Goal: Information Seeking & Learning: Learn about a topic

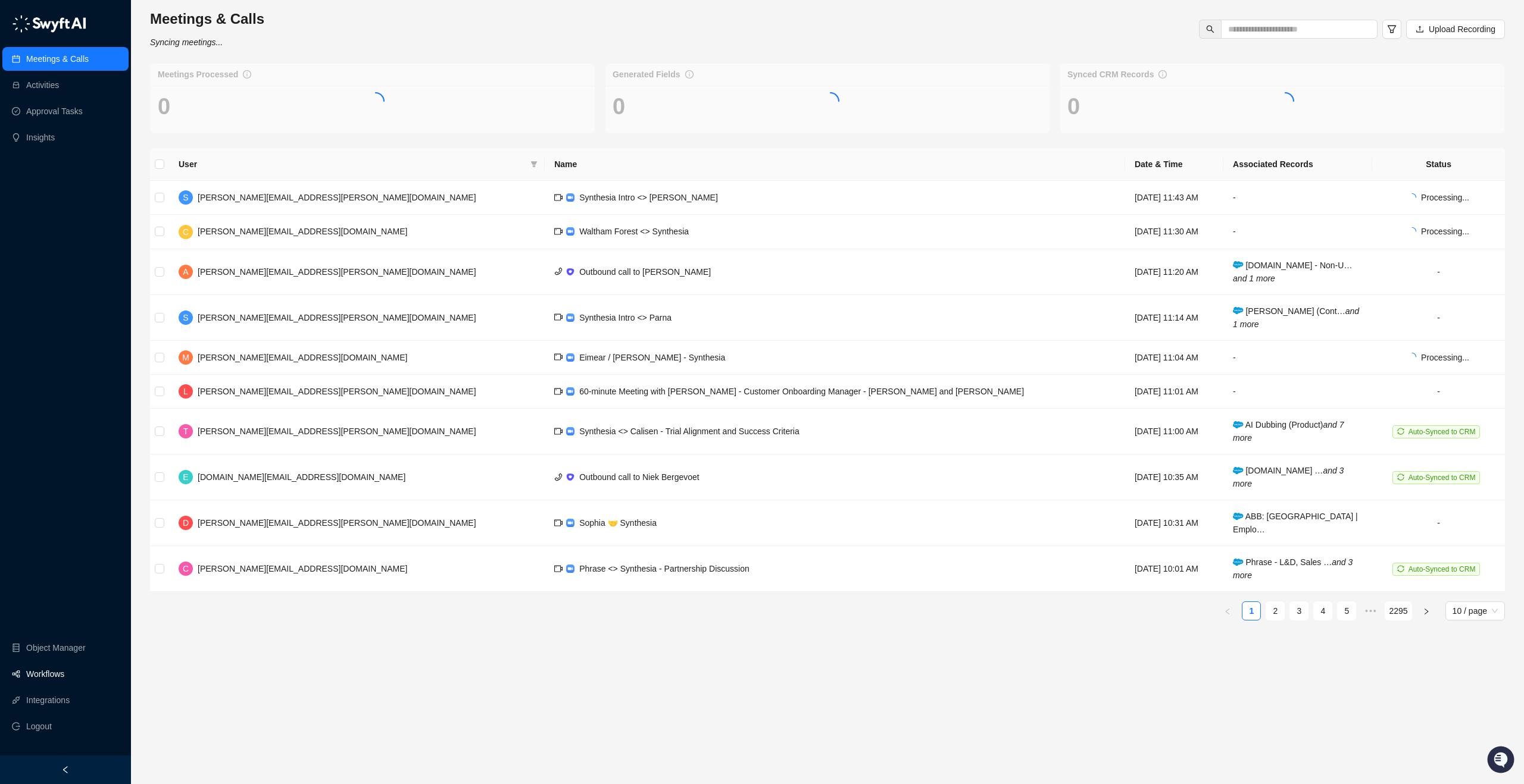
click at [57, 673] on link "Workflows" at bounding box center [45, 674] width 38 height 24
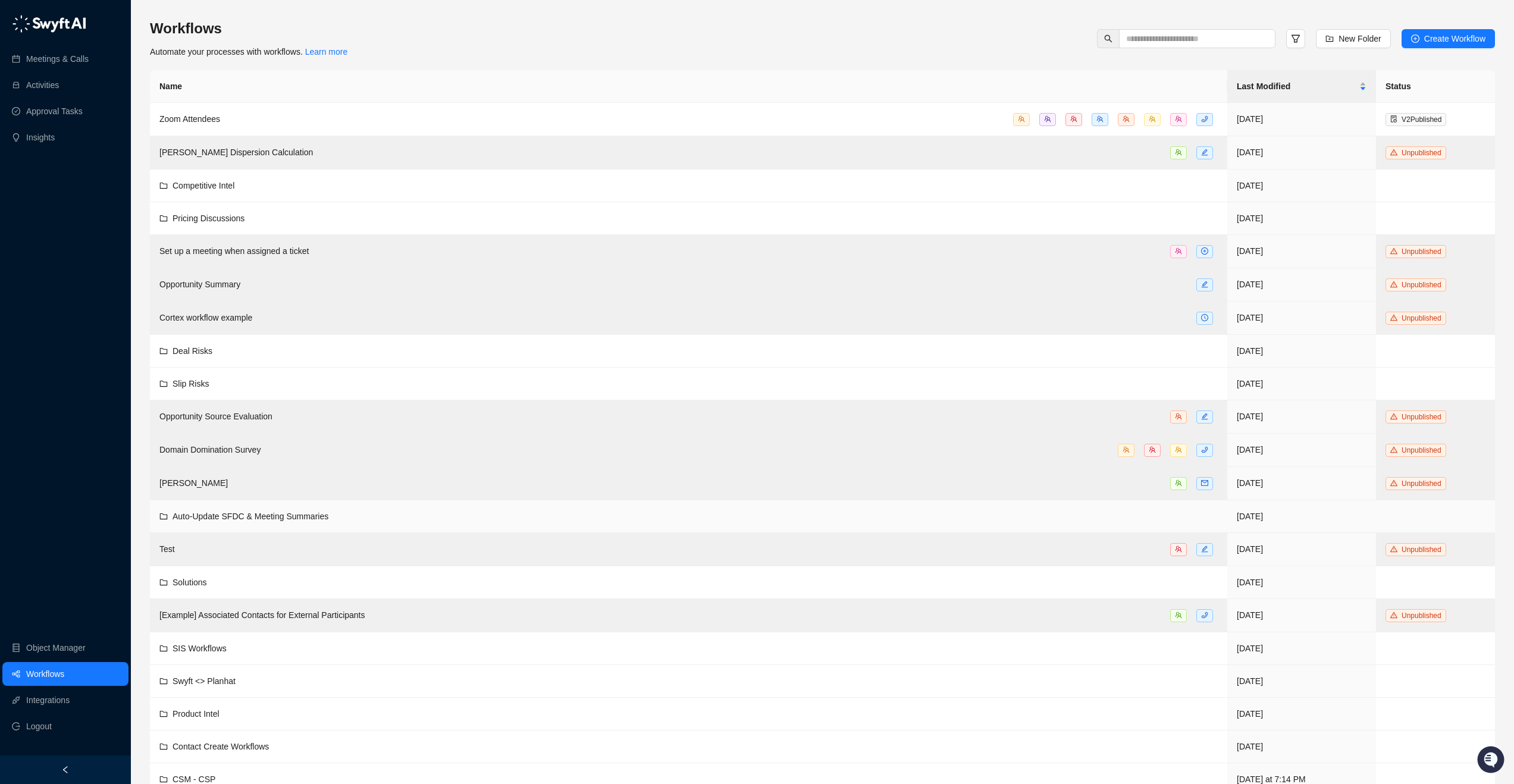
scroll to position [51, 0]
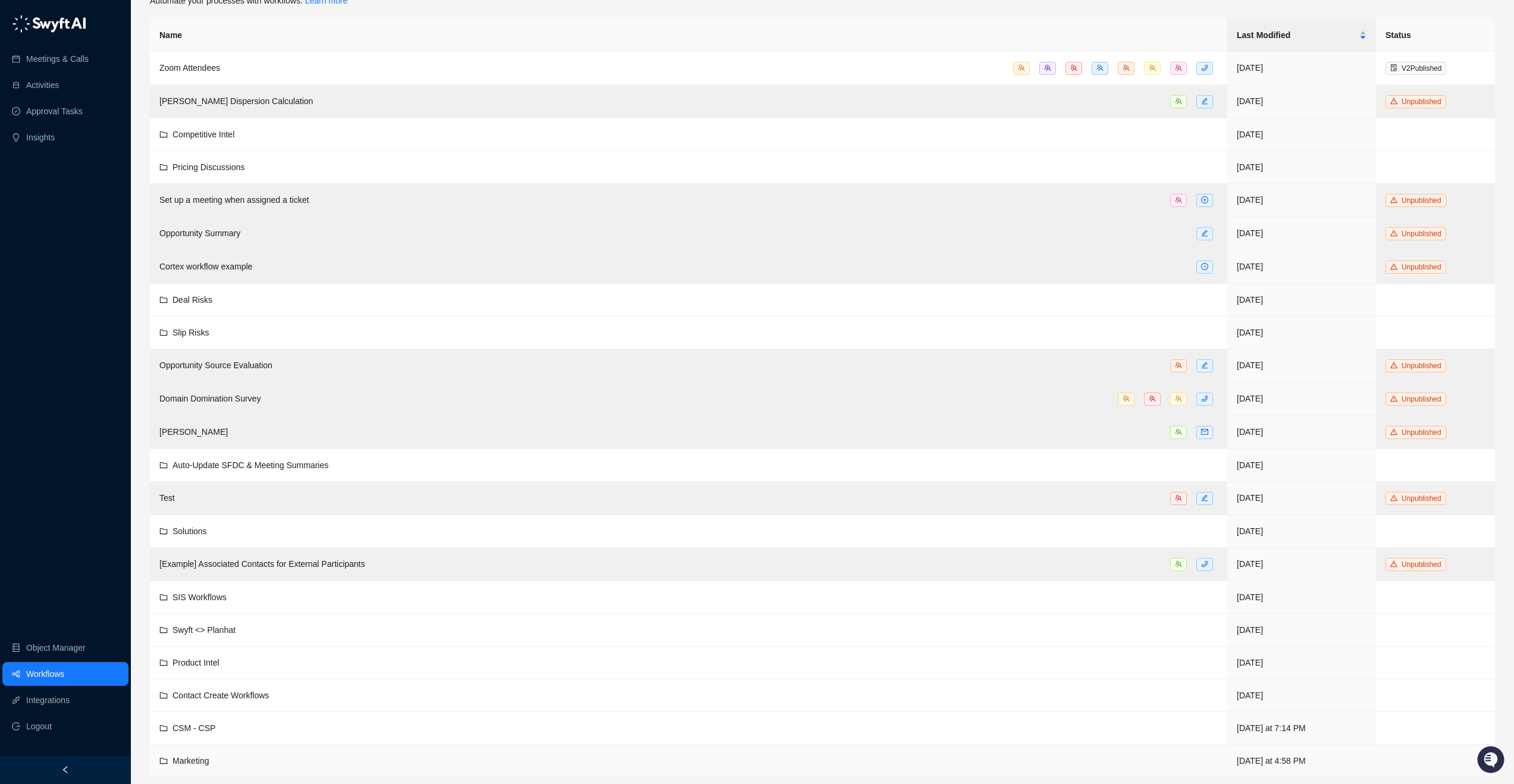
click at [183, 756] on span "Marketing" at bounding box center [190, 761] width 36 height 9
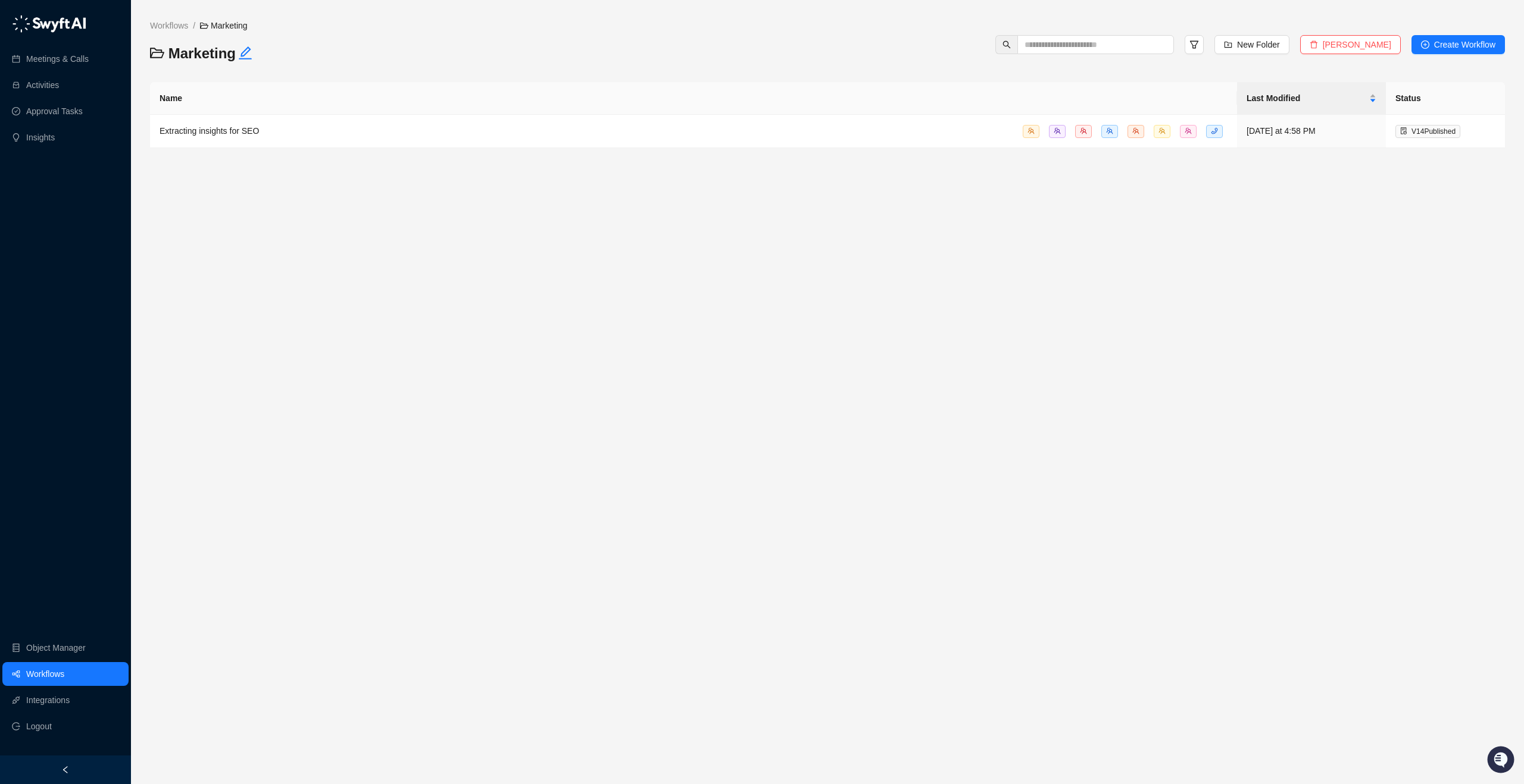
click at [417, 296] on main "Workflows / Marketing Marketing New Folder Delete Folder Create Workflow Name L…" at bounding box center [827, 397] width 1355 height 756
click at [247, 132] on span "Extracting insights for SEO" at bounding box center [209, 130] width 100 height 9
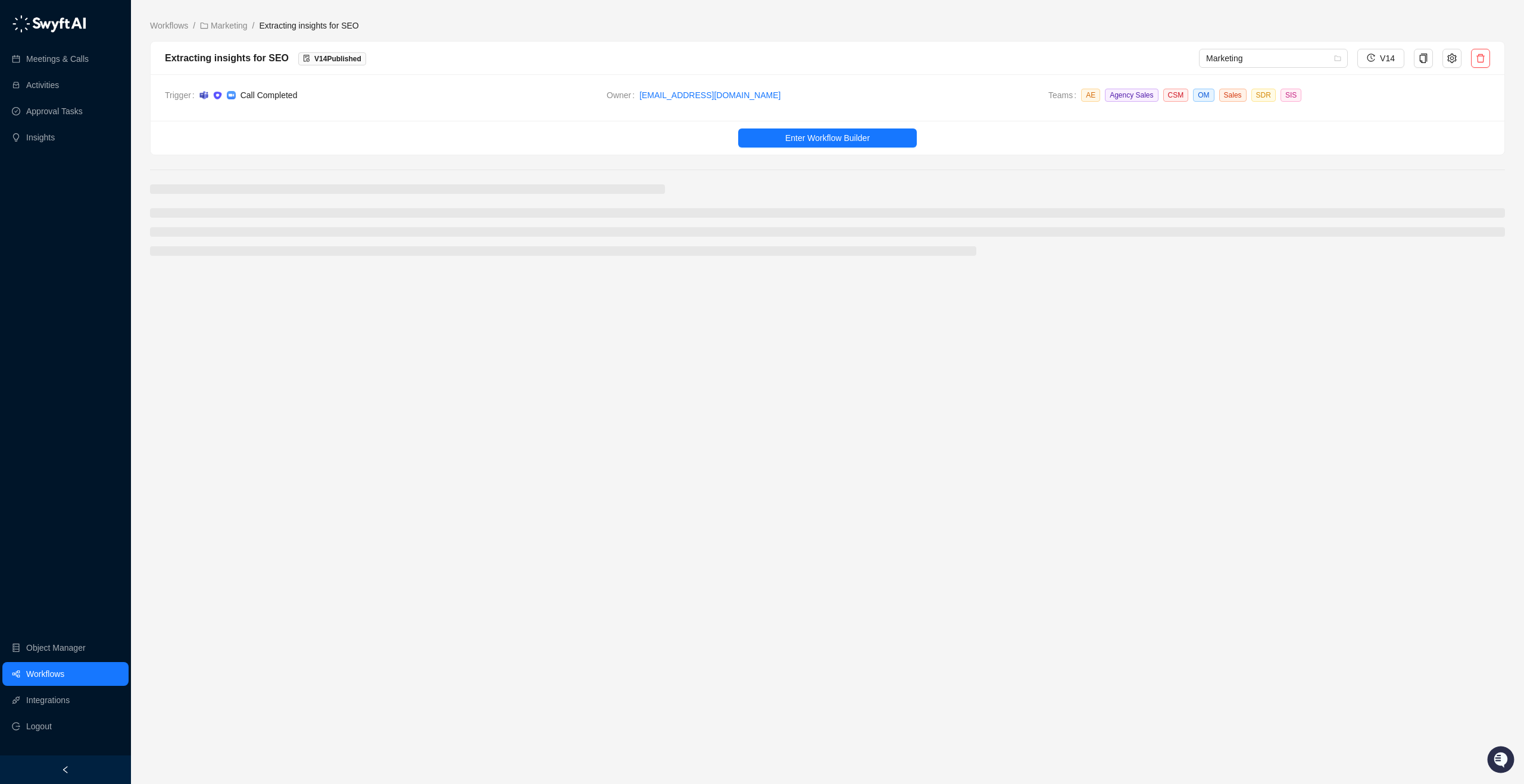
click at [463, 95] on span "Call Completed" at bounding box center [397, 96] width 397 height 13
click at [991, 100] on span "[EMAIL_ADDRESS][DOMAIN_NAME]" at bounding box center [839, 96] width 399 height 13
click at [820, 149] on ul "Enter Workflow Builder" at bounding box center [827, 137] width 1353 height 34
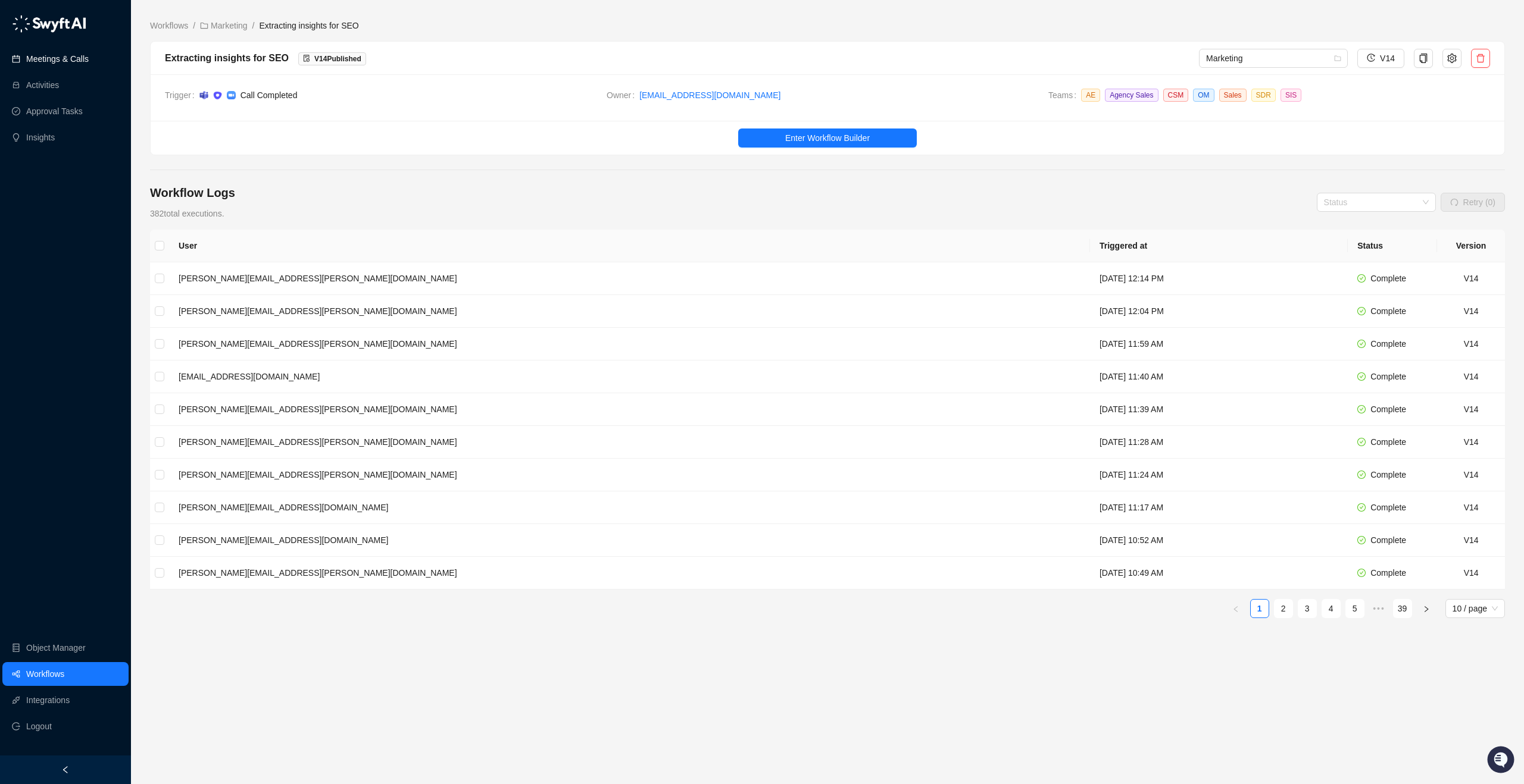
click at [63, 60] on link "Meetings & Calls" at bounding box center [57, 59] width 63 height 24
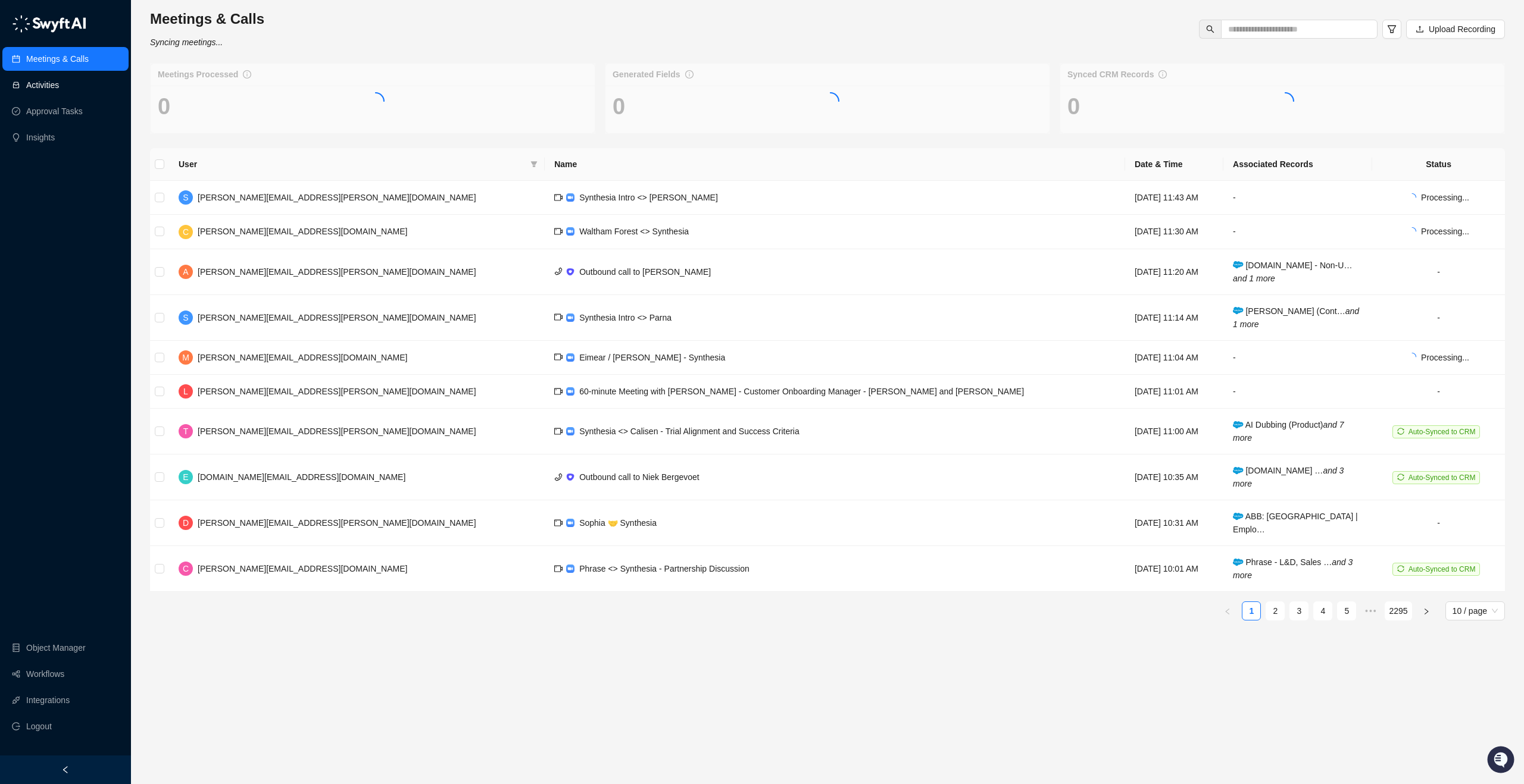
click at [59, 85] on link "Activities" at bounding box center [43, 85] width 33 height 24
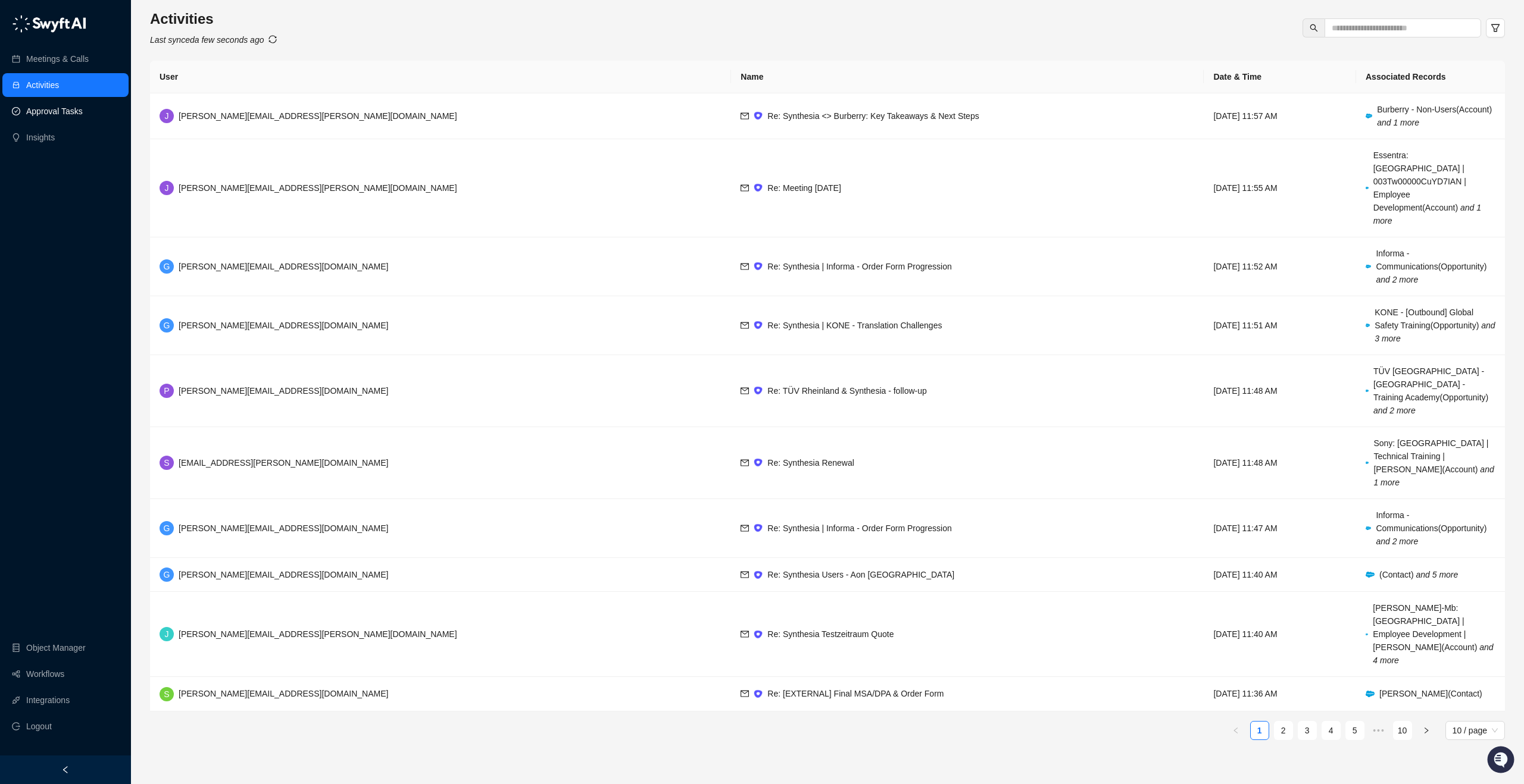
click at [53, 103] on link "Approval Tasks" at bounding box center [55, 111] width 57 height 24
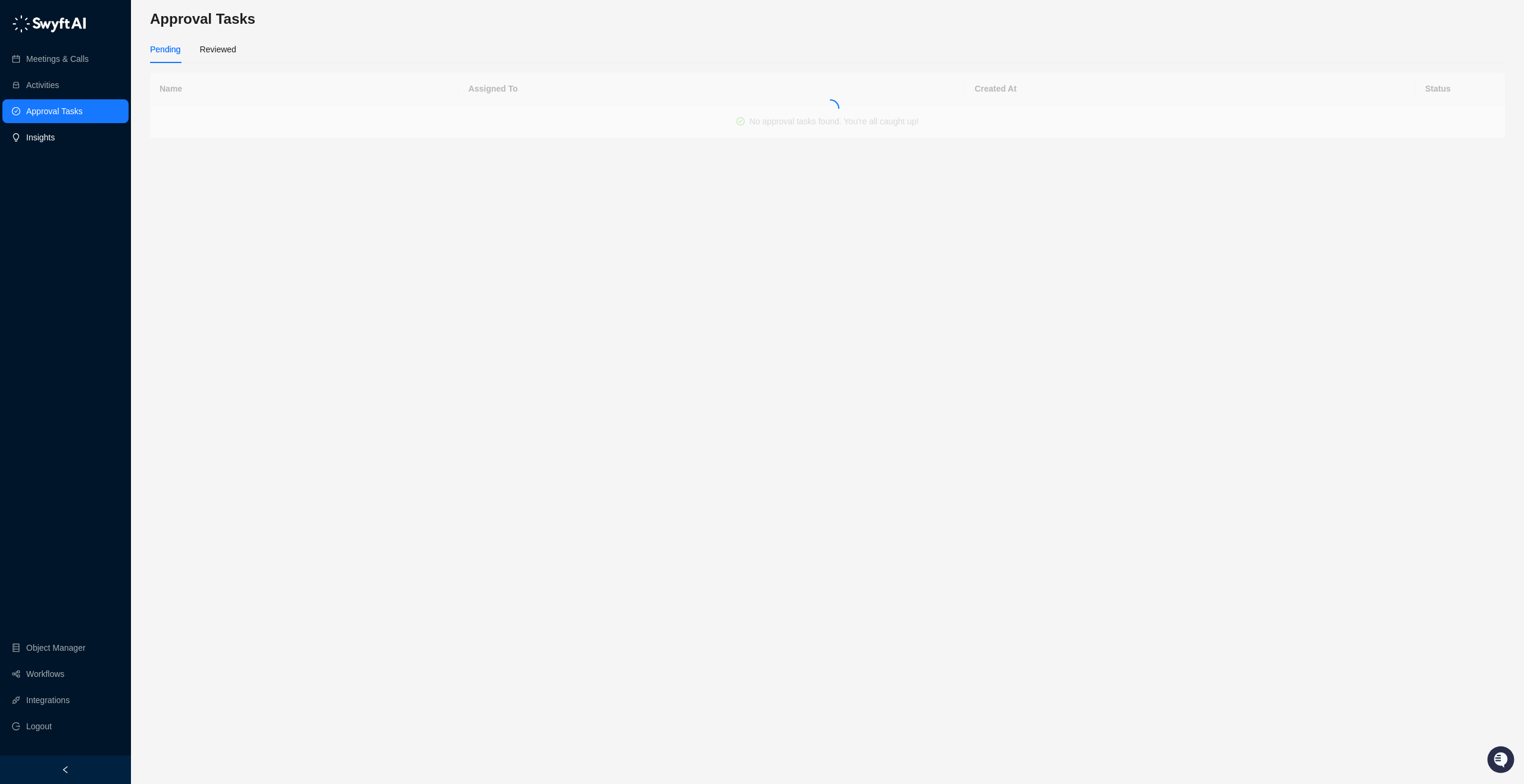
click at [48, 140] on link "Insights" at bounding box center [40, 138] width 28 height 24
click at [508, 134] on main "Insights Ask questions and gain insight into your Swyft data Select Fields Chat…" at bounding box center [827, 391] width 1355 height 765
click at [1154, 23] on div at bounding box center [1229, 20] width 268 height 9
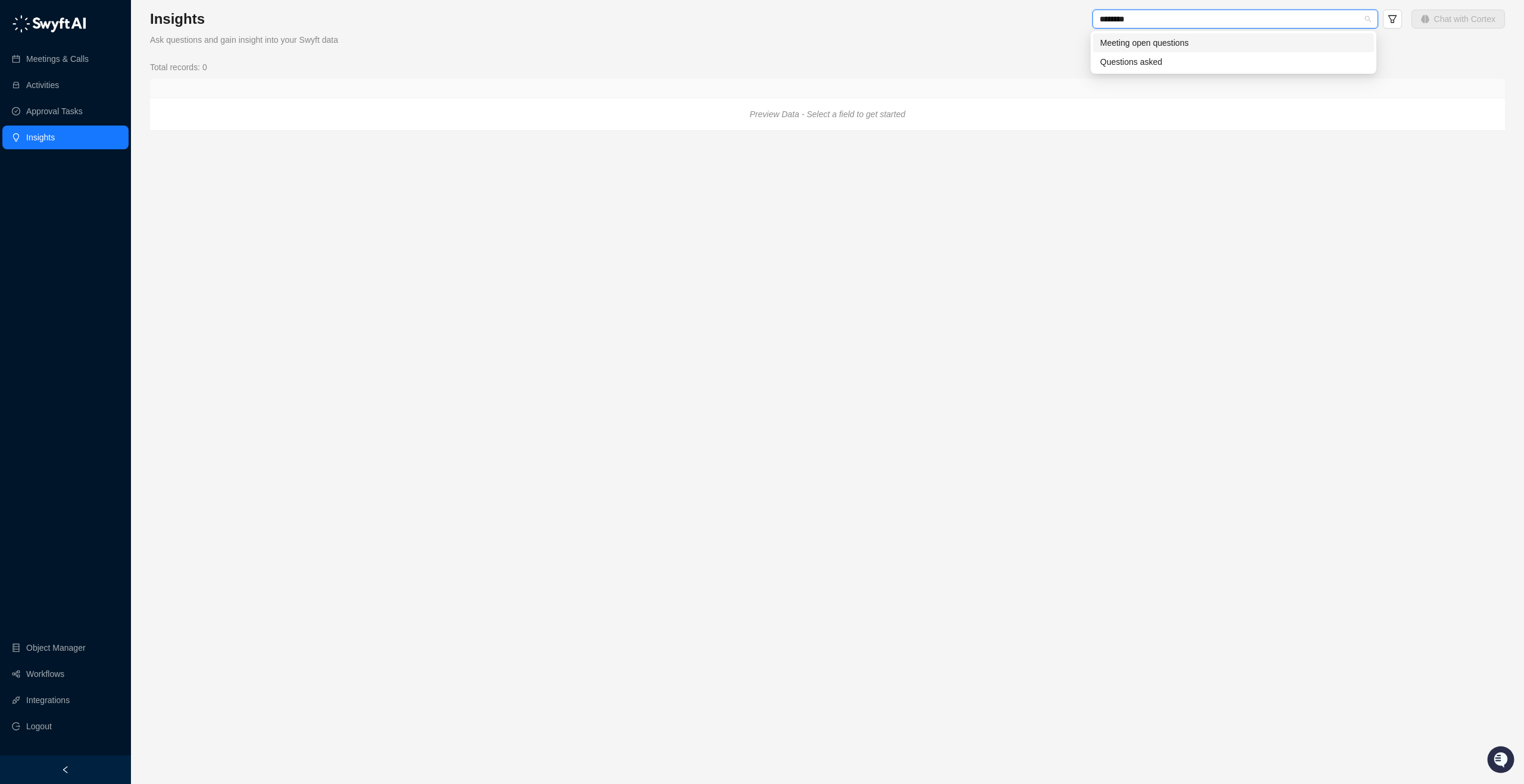
type input "*********"
click at [1115, 58] on div "Questions asked" at bounding box center [1233, 62] width 267 height 13
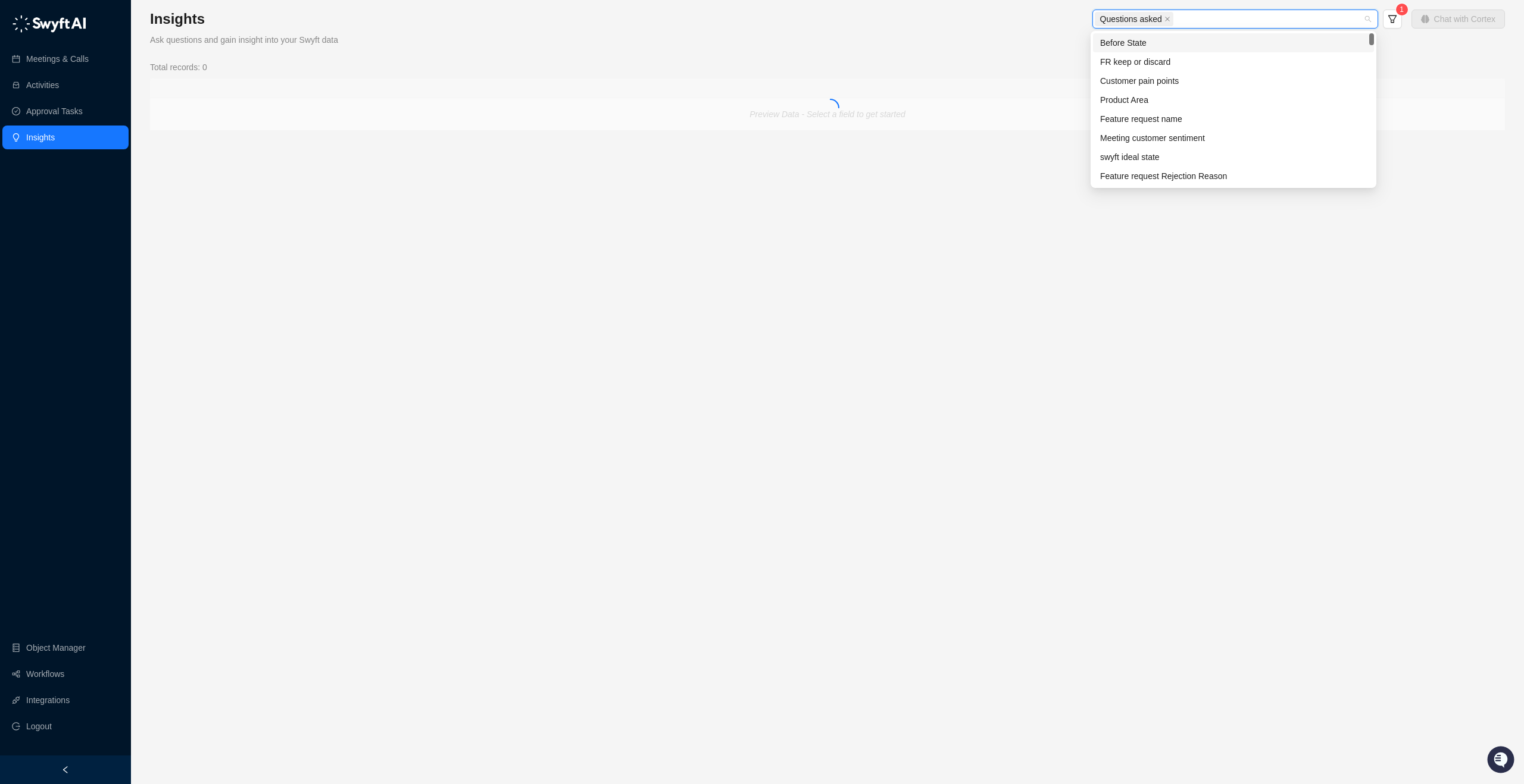
click at [985, 50] on div "Insights Ask questions and gain insight into your Swyft data Questions asked 1 …" at bounding box center [827, 70] width 1355 height 121
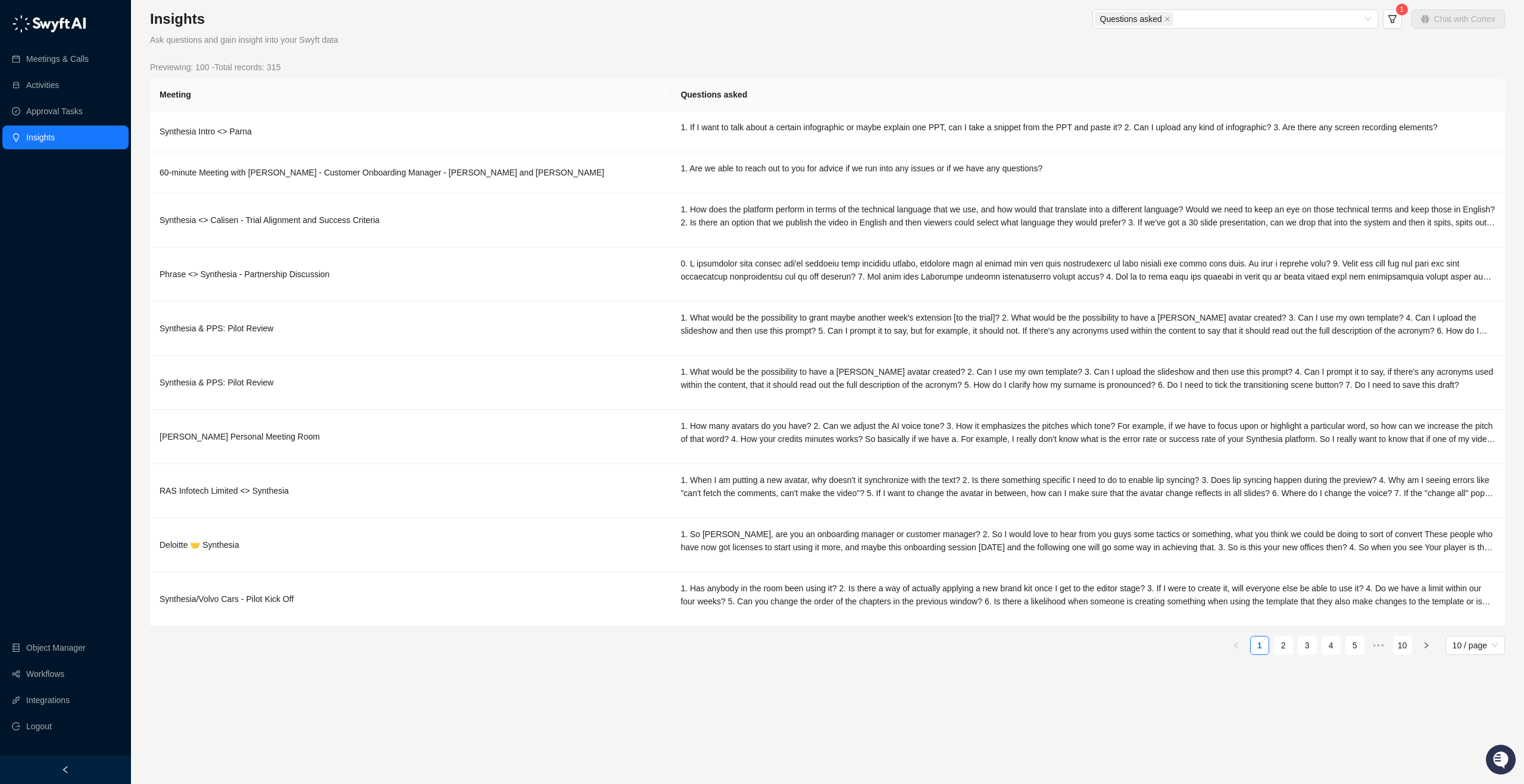
click at [1506, 751] on icon "Open customer support" at bounding box center [1500, 760] width 30 height 30
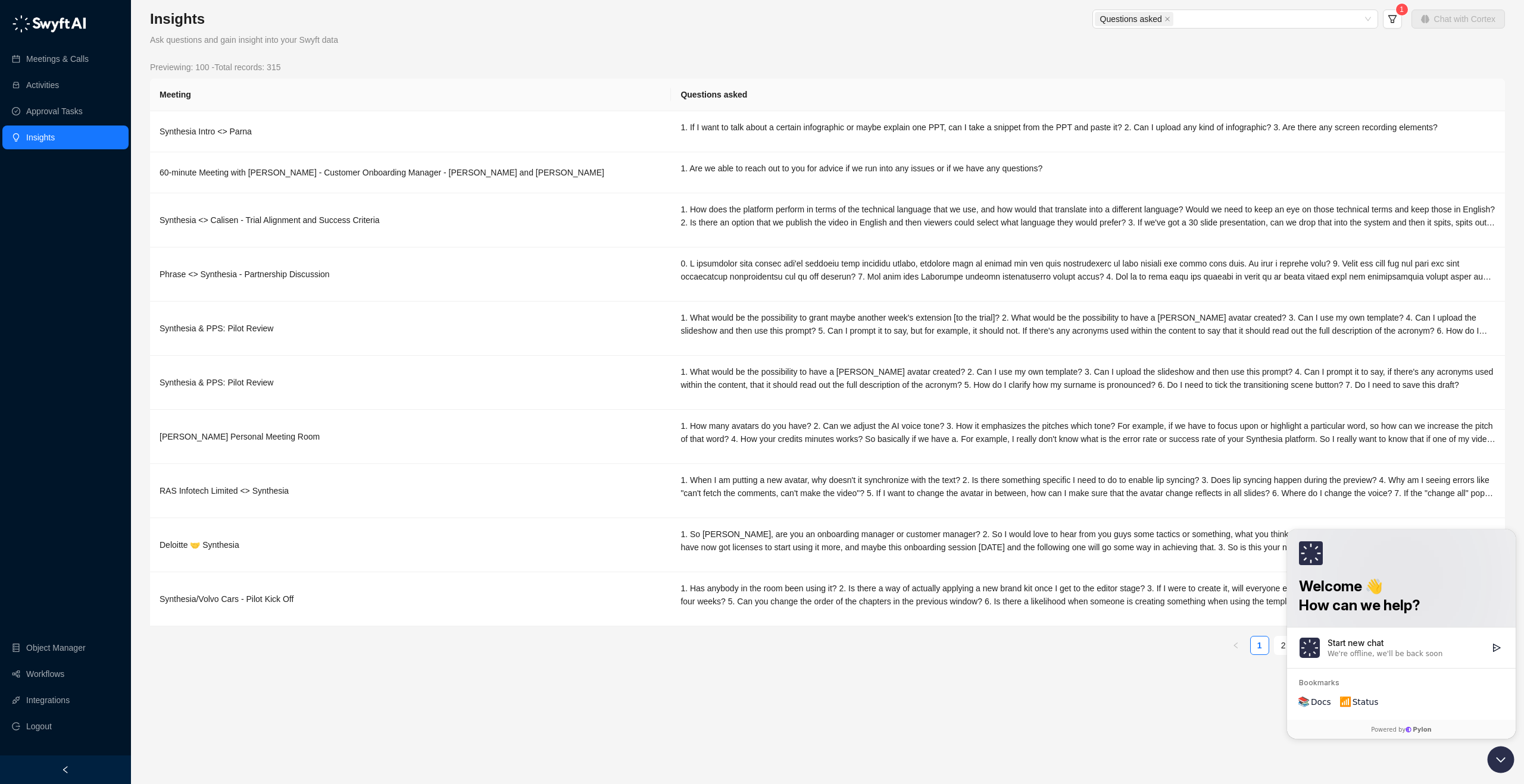
click at [1388, 652] on div "We're offline, we'll be back soon" at bounding box center [1385, 654] width 115 height 9
click at [1489, 652] on button "Start new chat We're offline, we'll be back soon" at bounding box center [1496, 648] width 15 height 14
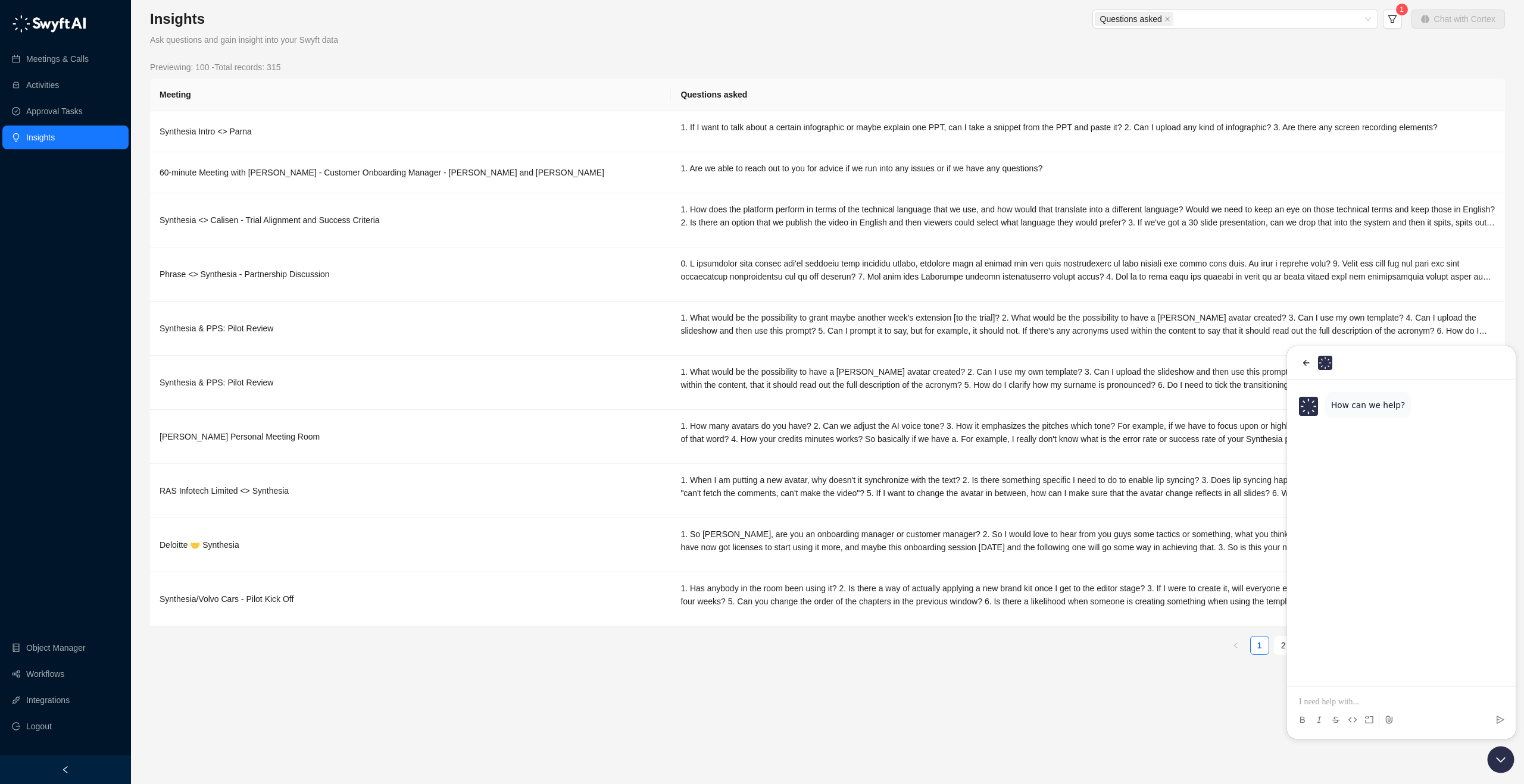
click at [1374, 702] on p at bounding box center [1401, 702] width 205 height 12
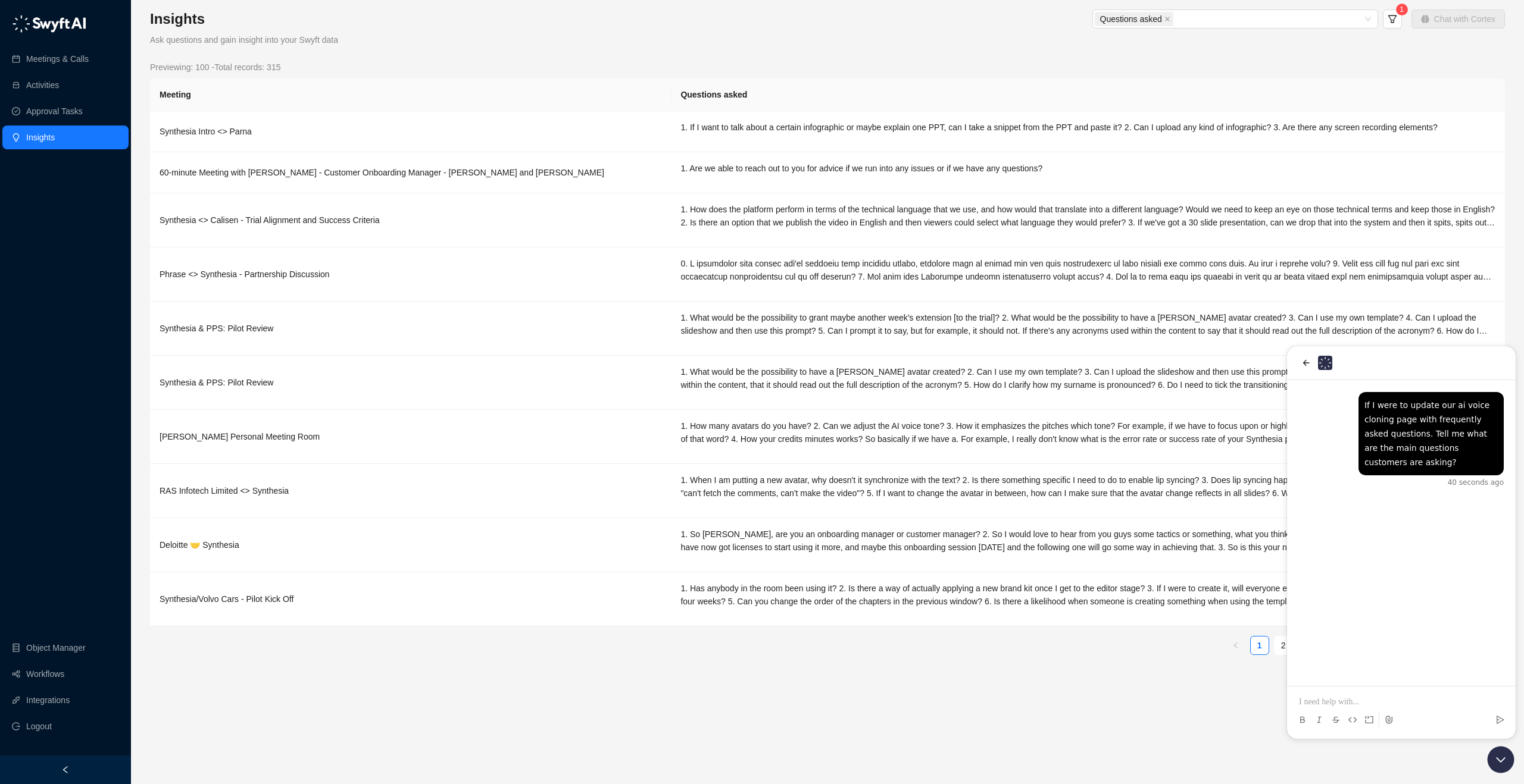
click at [264, 59] on div "Insights Ask questions and gain insight into your Swyft data Questions asked 1 …" at bounding box center [827, 337] width 1355 height 655
click at [265, 69] on span "Previewing: 100 - Total records: 315" at bounding box center [216, 67] width 131 height 13
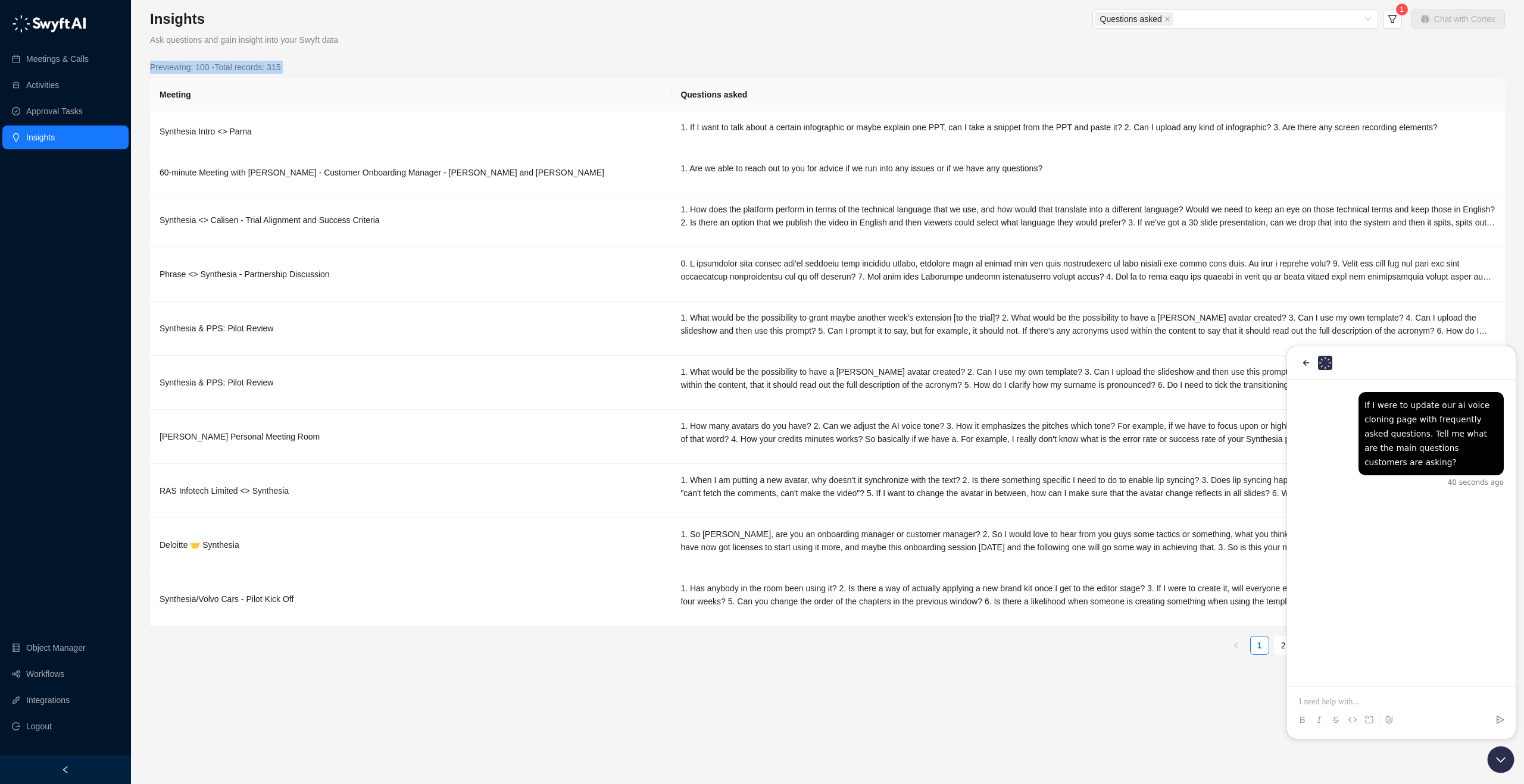
click at [265, 69] on span "Previewing: 100 - Total records: 315" at bounding box center [216, 67] width 131 height 13
click at [313, 69] on div "Previewing: 100 - Total records: 315" at bounding box center [827, 67] width 1355 height 13
click at [322, 40] on span "Ask questions and gain insight into your Swyft data" at bounding box center [244, 40] width 188 height 9
click at [322, 40] on span "Ask questions and gain insight into your Swyft data" at bounding box center [244, 40] width 188 height 9
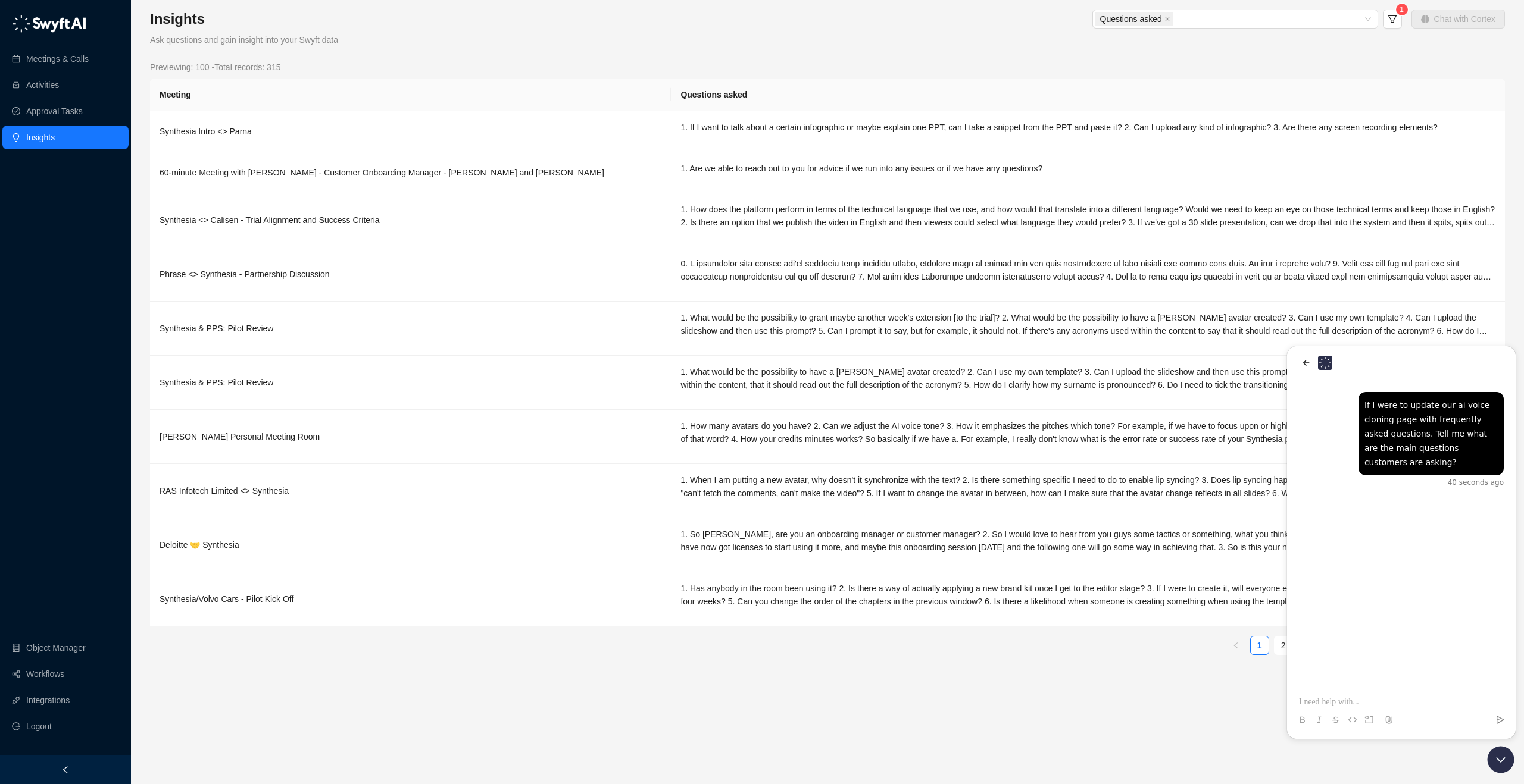
click at [399, 52] on div "Insights Ask questions and gain insight into your Swyft data Questions asked 1 …" at bounding box center [827, 337] width 1355 height 655
click at [1258, 74] on div "Previewing: 100 - Total records: 315 Meeting Questions asked Synthesia Intro <>…" at bounding box center [827, 362] width 1355 height 604
click at [1311, 365] on button "back" at bounding box center [1306, 363] width 15 height 14
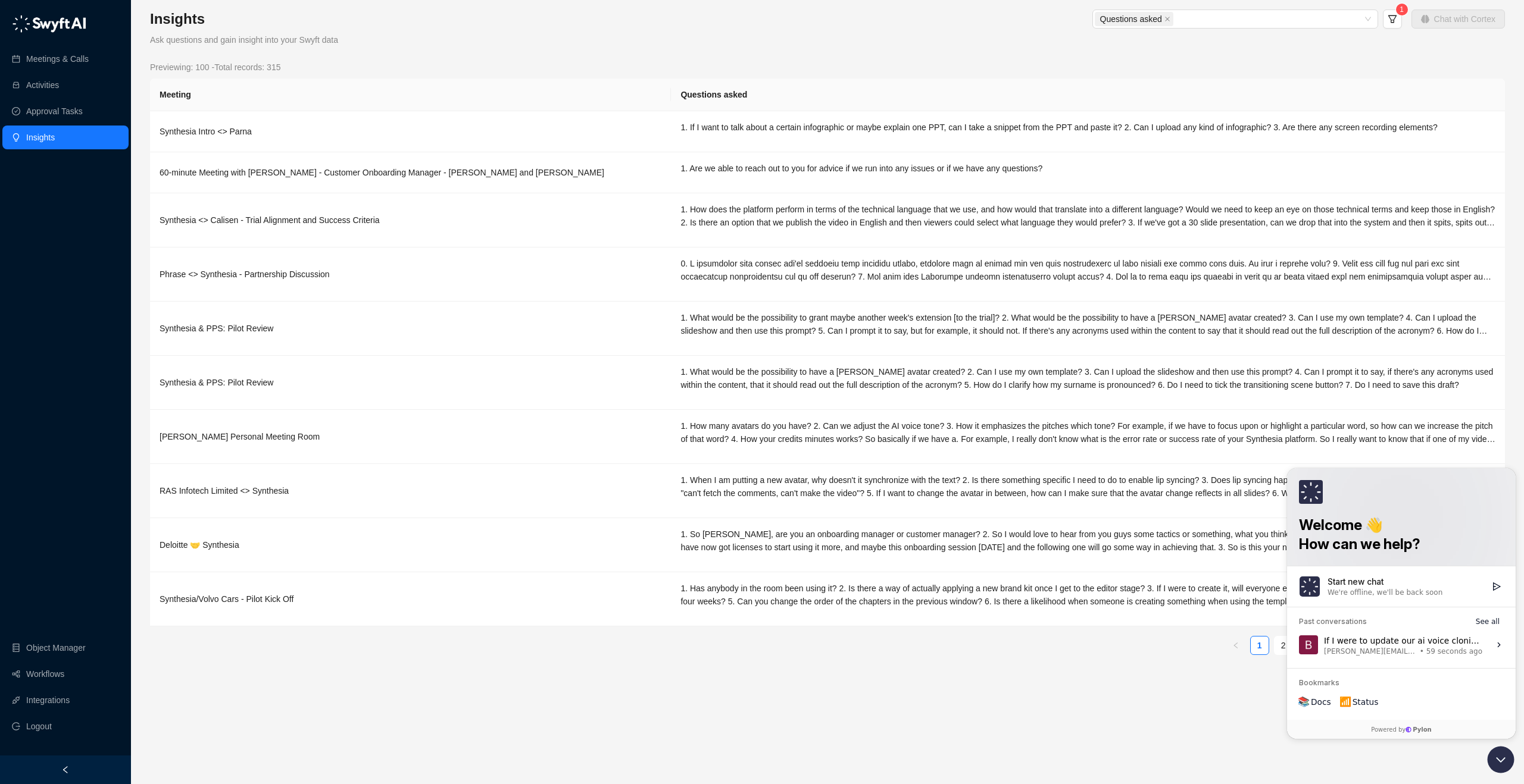
click at [1419, 627] on div "Past conversations See all" at bounding box center [1401, 622] width 229 height 14
click at [1432, 647] on span "59 seconds ago" at bounding box center [1454, 652] width 56 height 9
click at [1299, 646] on button "View issue" at bounding box center [1298, 645] width 1 height 1
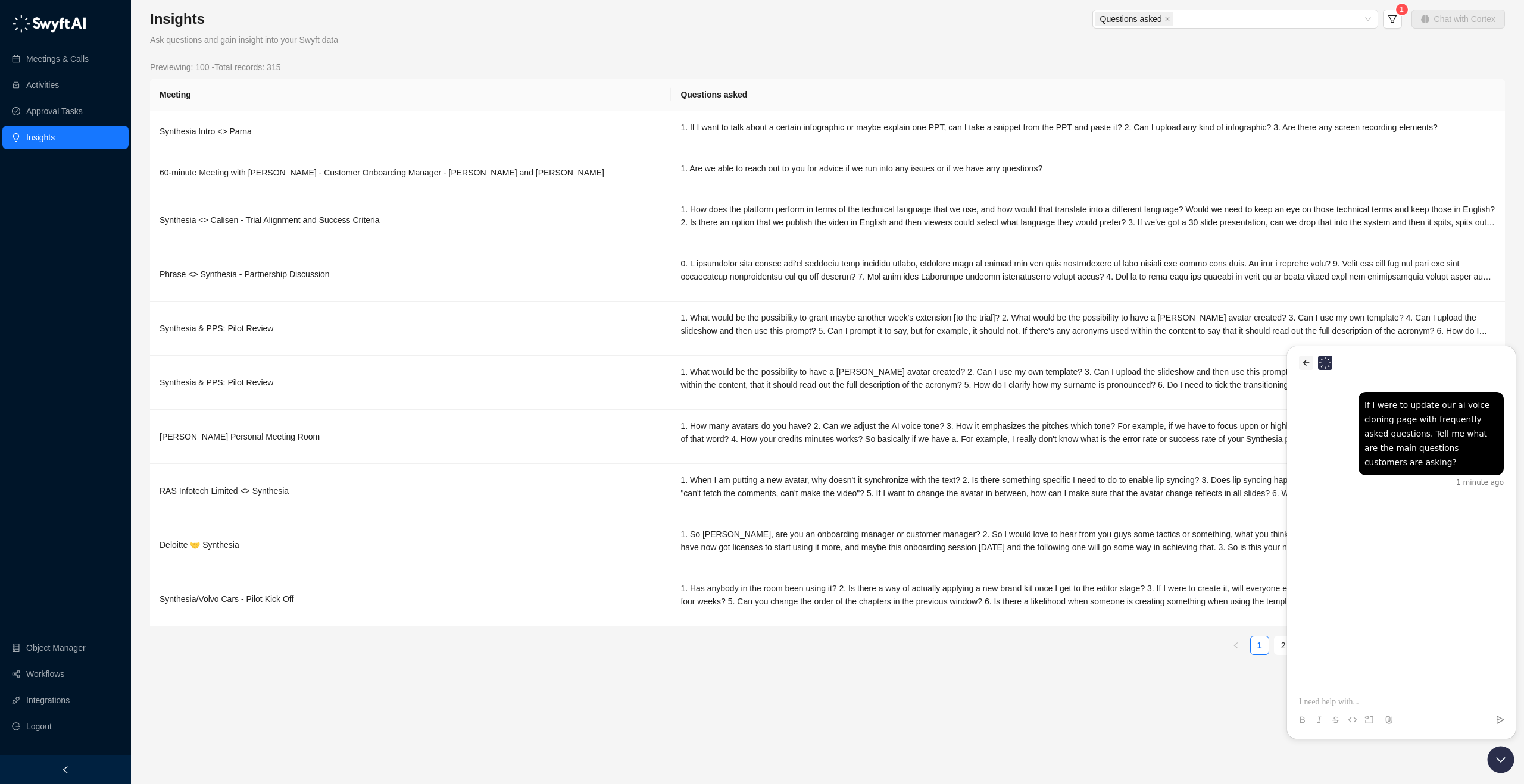
click at [1299, 362] on button "back" at bounding box center [1306, 363] width 15 height 14
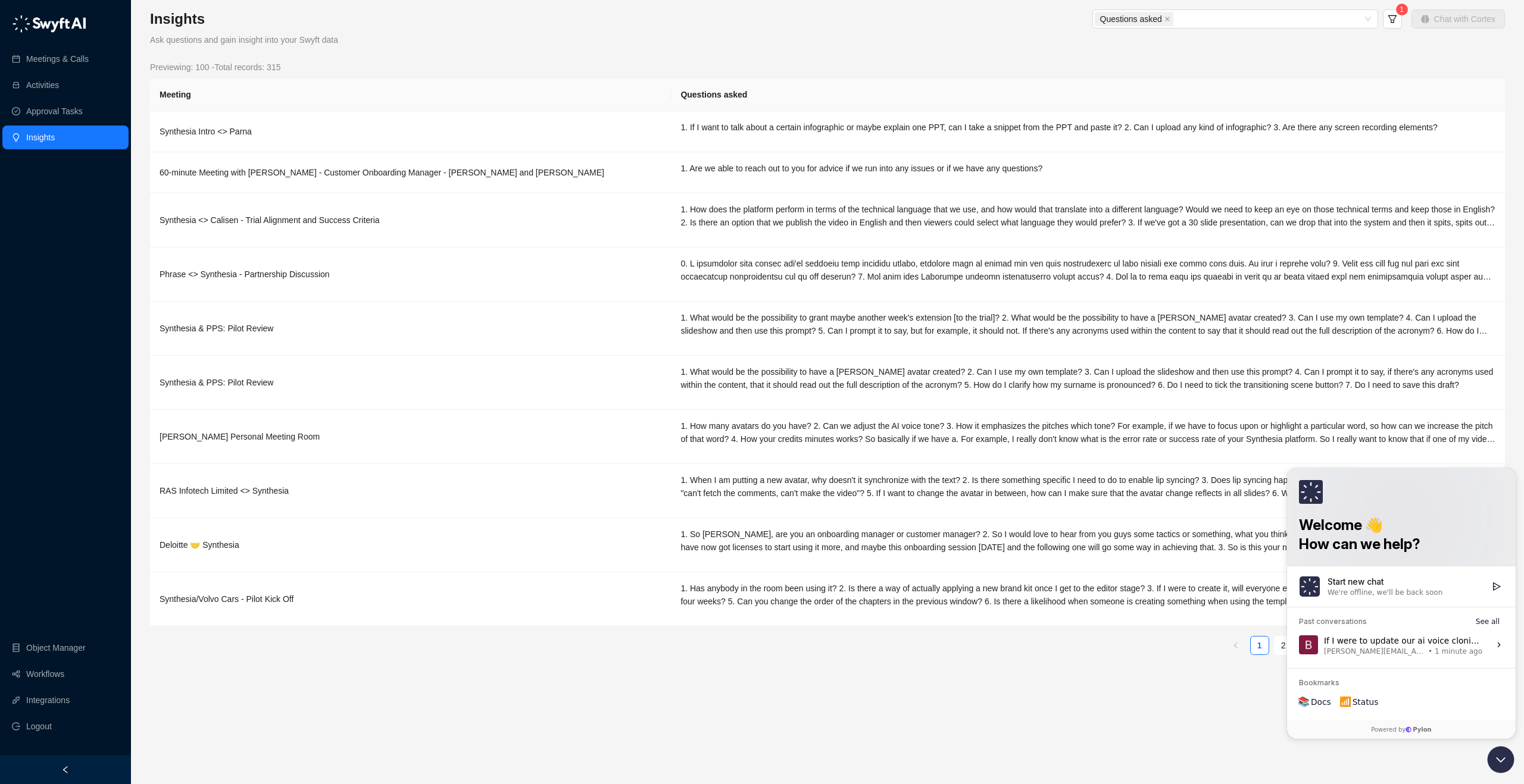
click at [1401, 648] on span "[PERSON_NAME][EMAIL_ADDRESS][DOMAIN_NAME]" at bounding box center [1374, 652] width 102 height 9
click at [1299, 646] on button "View issue" at bounding box center [1298, 645] width 1 height 1
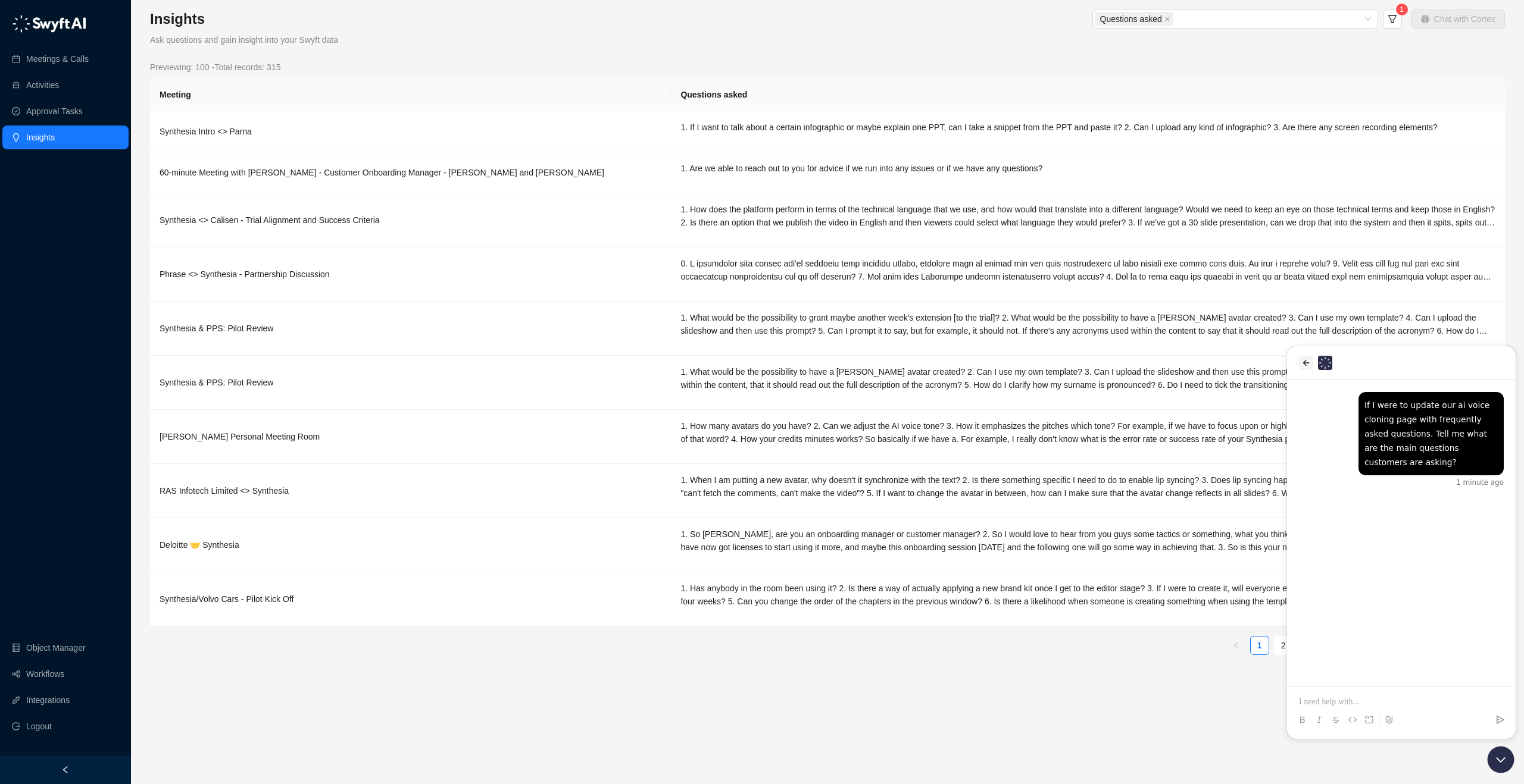
click at [1307, 365] on icon "back" at bounding box center [1306, 363] width 9 height 9
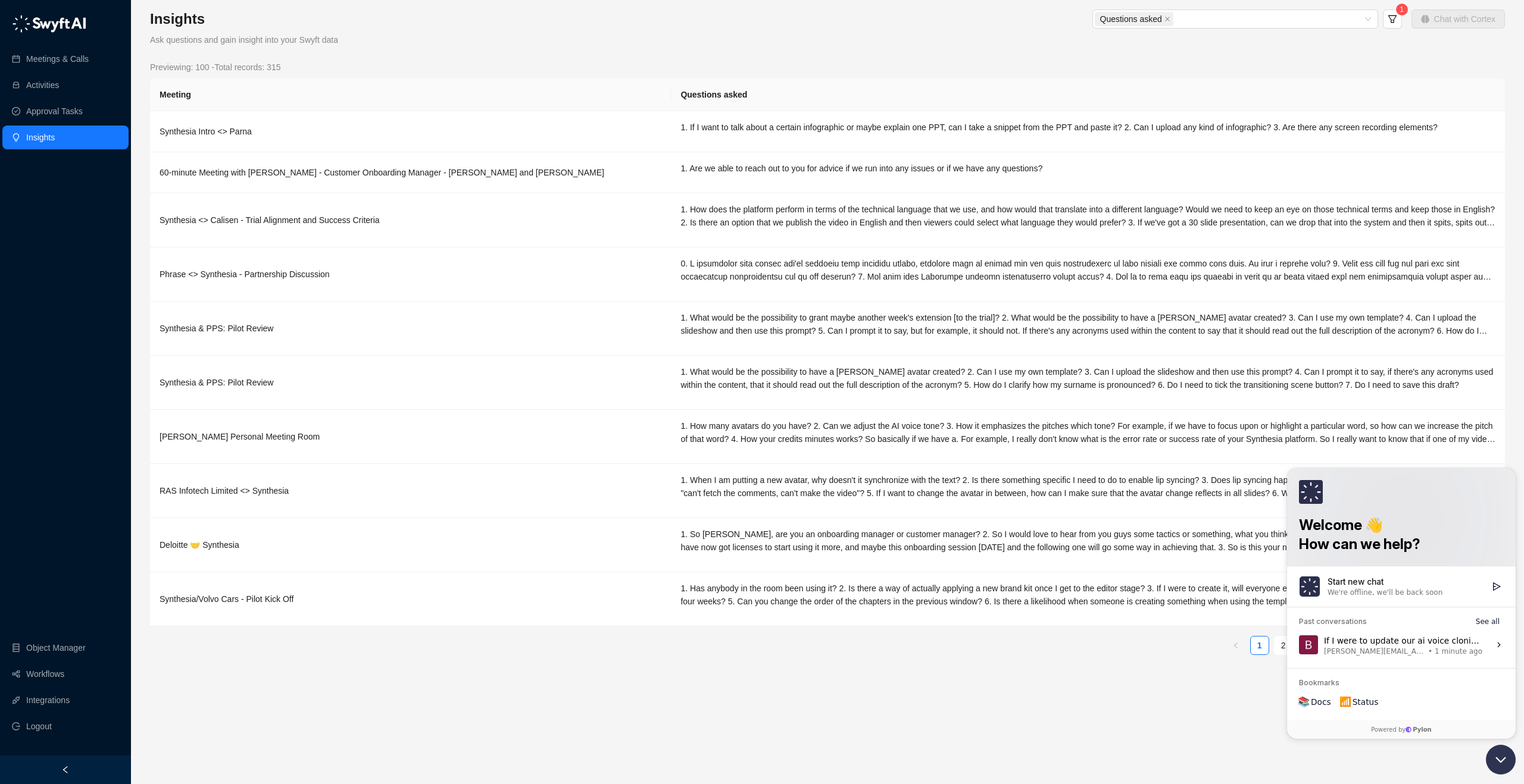
click at [1499, 764] on icon "Open customer support" at bounding box center [1500, 760] width 30 height 30
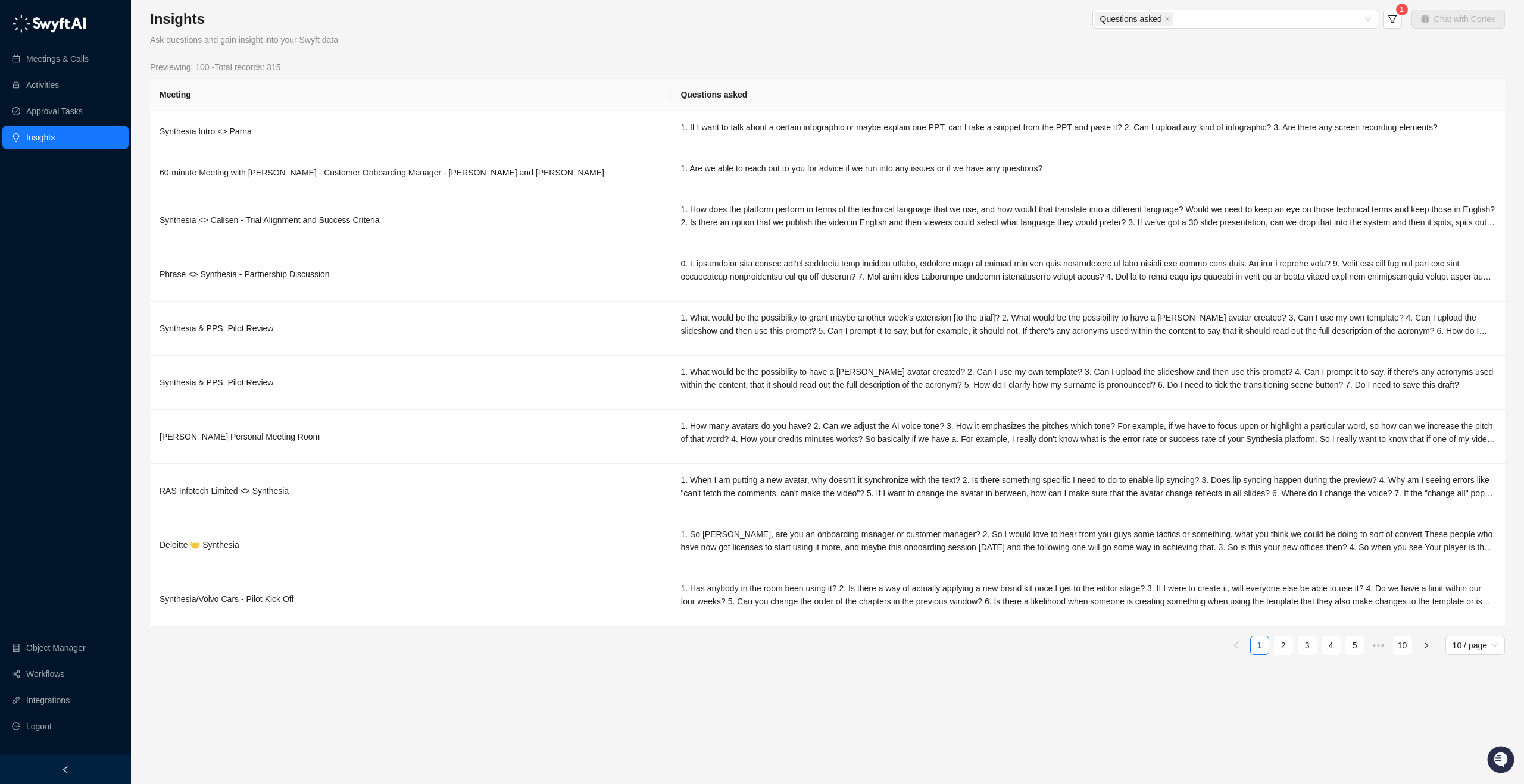
click at [1475, 9] on div "Insights Ask questions and gain insight into your Swyft data Questions asked 1 …" at bounding box center [827, 392] width 1393 height 784
click at [1394, 17] on icon "filter" at bounding box center [1392, 19] width 9 height 9
